Goal: Find specific page/section: Find specific page/section

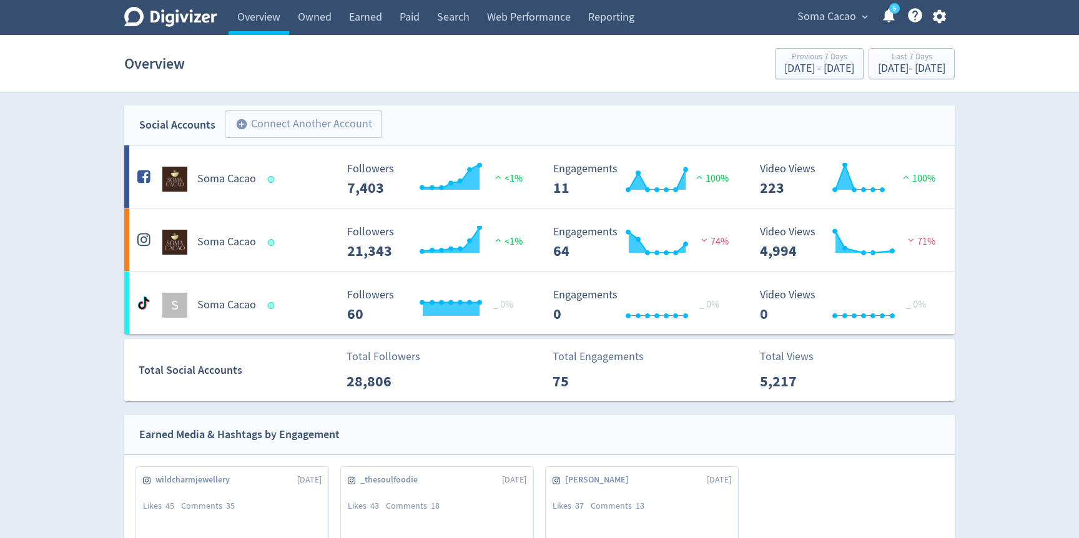
click at [829, 31] on div "Soma Cacao expand_more 5 Help Center - Searchable support on using Digivizer" at bounding box center [869, 17] width 171 height 35
click at [836, 22] on span "Soma Cacao" at bounding box center [826, 17] width 59 height 20
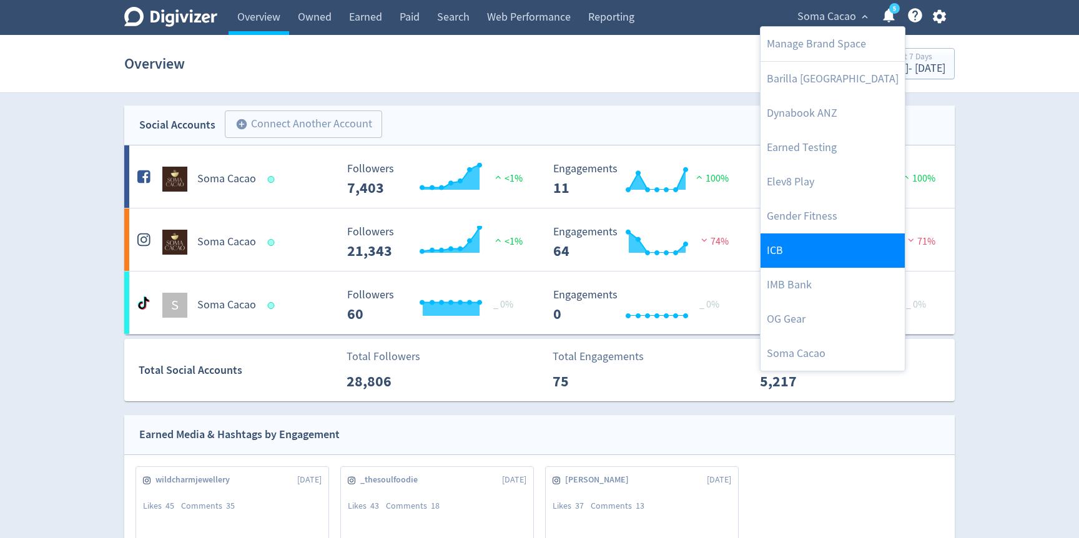
click at [796, 250] on link "ICB" at bounding box center [833, 251] width 144 height 34
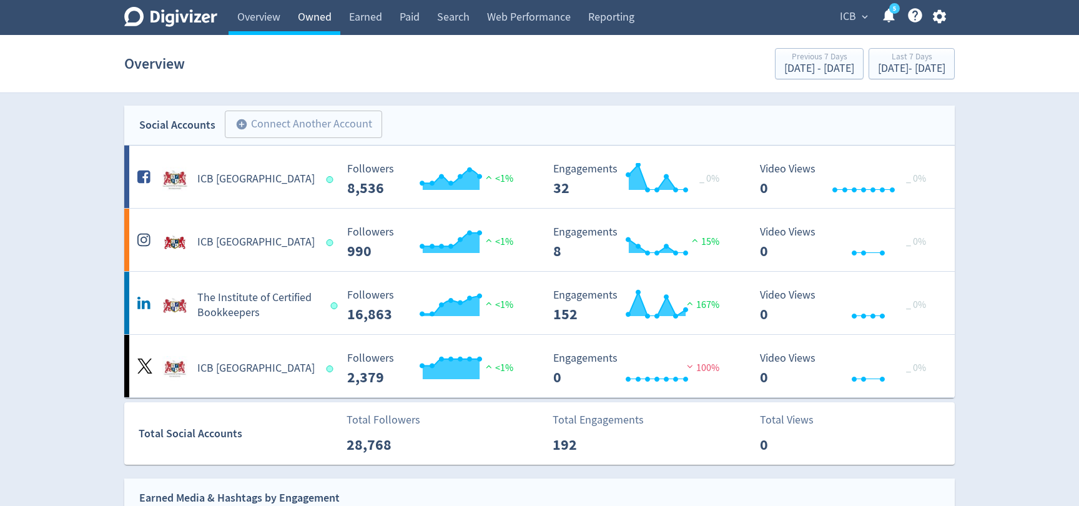
click at [308, 7] on link "Owned" at bounding box center [314, 17] width 51 height 35
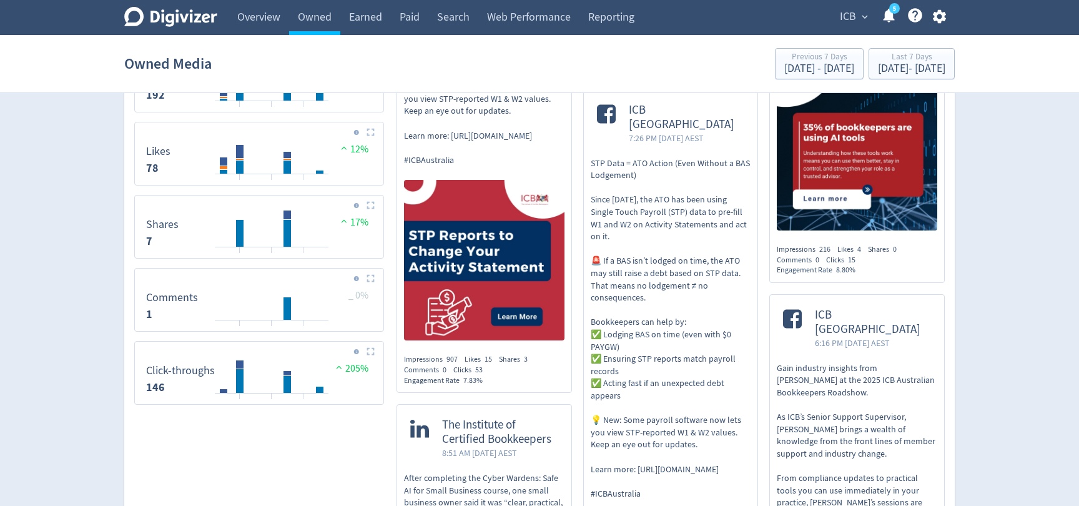
scroll to position [814, 0]
